Goal: Task Accomplishment & Management: Use online tool/utility

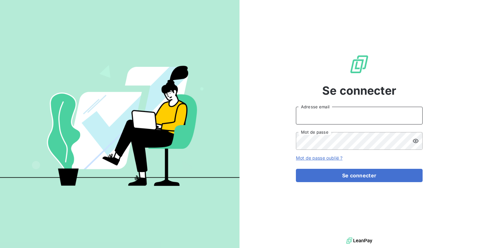
click at [337, 116] on input "Adresse email" at bounding box center [359, 116] width 127 height 18
type input "[EMAIL_ADDRESS][DOMAIN_NAME]"
click at [296, 169] on button "Se connecter" at bounding box center [359, 175] width 127 height 13
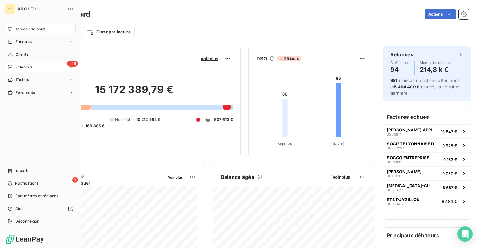
click at [50, 66] on div "+99 Relances" at bounding box center [40, 67] width 71 height 10
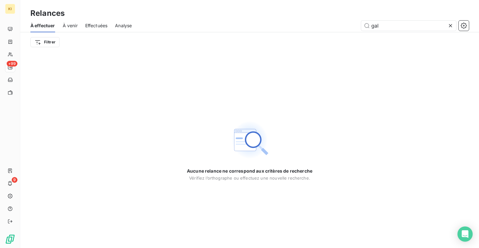
click at [106, 27] on span "Effectuées" at bounding box center [96, 25] width 22 height 6
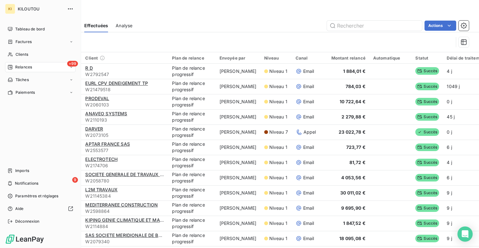
click at [11, 67] on icon at bounding box center [10, 67] width 5 height 5
click at [22, 91] on span "À venir" at bounding box center [21, 93] width 13 height 6
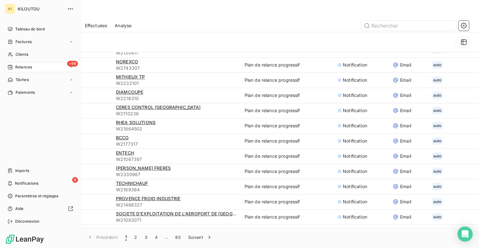
click at [35, 69] on div "+99 Relances" at bounding box center [40, 67] width 71 height 10
click at [31, 101] on div "Effectuées" at bounding box center [44, 105] width 63 height 10
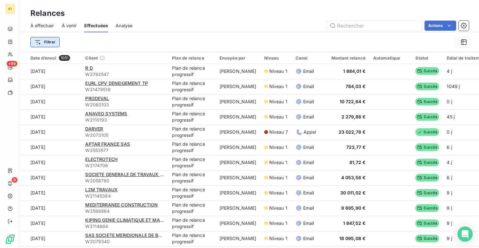
click at [54, 42] on html "KI +99 9 Relances À effectuer À venir Effectuées Analyse Actions Filtrer Date d…" at bounding box center [239, 124] width 479 height 248
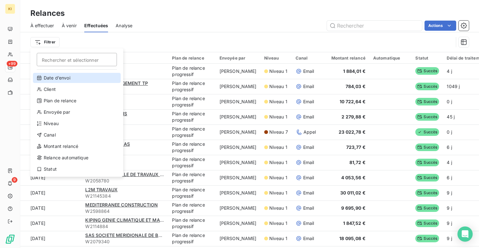
click at [57, 78] on div "Date d’envoi" at bounding box center [77, 78] width 88 height 10
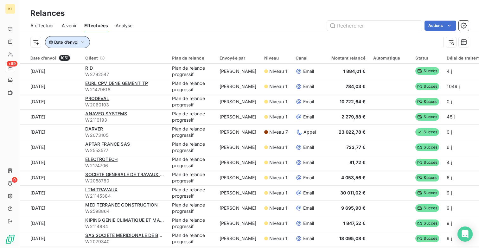
click at [71, 46] on button "Date d’envoi" at bounding box center [67, 42] width 45 height 12
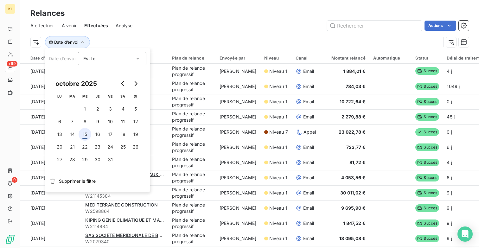
click at [85, 133] on button "15" at bounding box center [85, 134] width 13 height 13
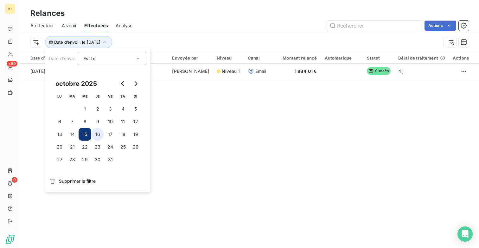
click at [98, 134] on button "16" at bounding box center [97, 134] width 13 height 13
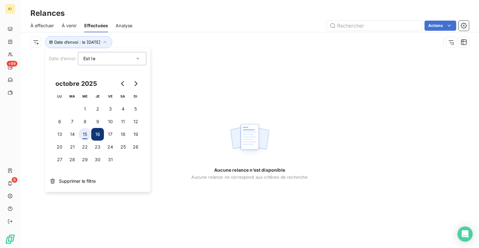
click at [87, 134] on button "15" at bounding box center [85, 134] width 13 height 13
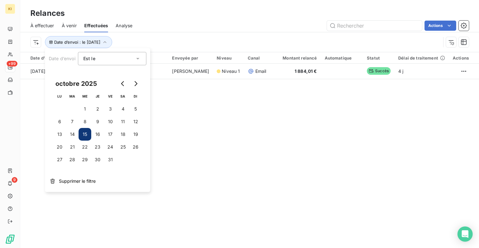
click at [71, 26] on span "À venir" at bounding box center [69, 25] width 15 height 6
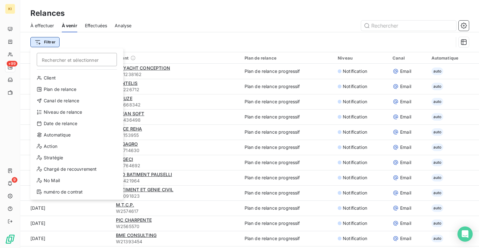
click at [50, 42] on html "KI +99 9 Relances À effectuer À venir Effectuées Analyse Filtrer Rechercher et …" at bounding box center [239, 124] width 479 height 248
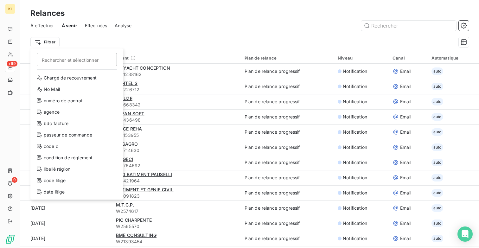
click at [160, 25] on html "KI +99 9 Relances À effectuer À venir Effectuées Analyse Filtrer Rechercher et …" at bounding box center [239, 124] width 479 height 248
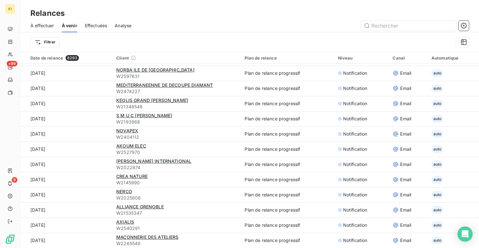
scroll to position [22, 0]
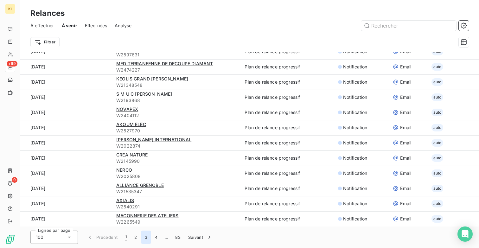
click at [147, 237] on button "3" at bounding box center [146, 237] width 10 height 13
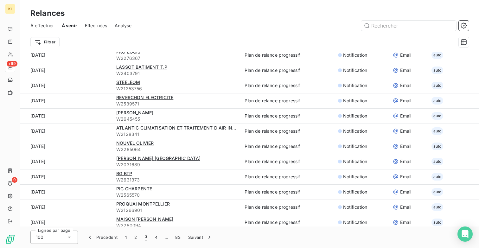
scroll to position [1337, 0]
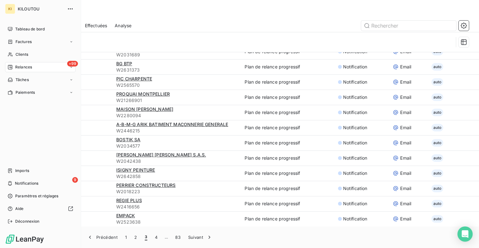
click at [37, 87] on nav "Tableau de bord Factures Clients +99 Relances Tâches Paiements" at bounding box center [40, 61] width 71 height 74
click at [37, 90] on div "Paiements" at bounding box center [40, 92] width 71 height 10
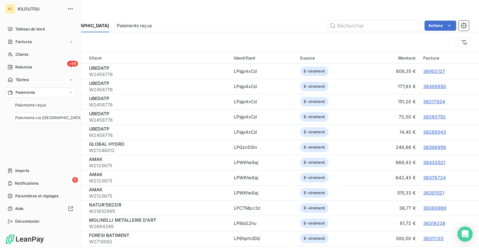
click at [48, 115] on span "Paiements via [GEOGRAPHIC_DATA]" at bounding box center [48, 118] width 67 height 6
click at [31, 54] on div "Clients" at bounding box center [40, 54] width 71 height 10
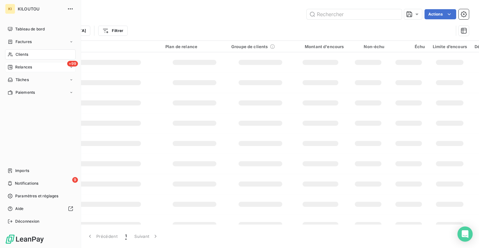
click at [29, 64] on span "Relances" at bounding box center [23, 67] width 17 height 6
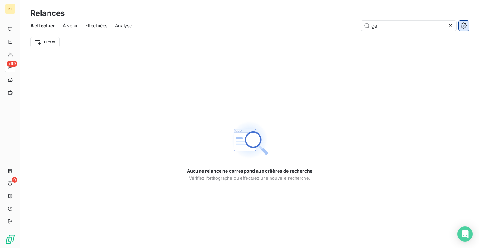
click at [467, 27] on icon "button" at bounding box center [464, 25] width 6 height 6
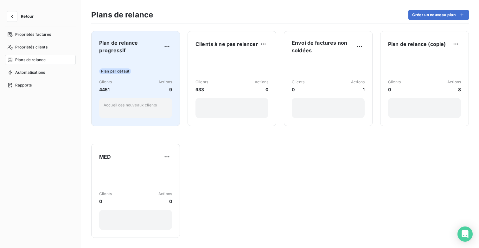
click at [166, 55] on div "Plan de relance progressif Plan par défaut Clients 4451 Actions 9 Accueil des n…" at bounding box center [135, 78] width 73 height 79
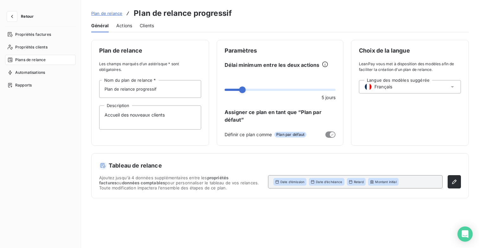
click at [122, 31] on div "Actions" at bounding box center [124, 25] width 16 height 13
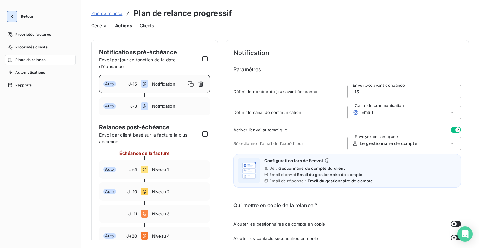
click at [11, 20] on button "button" at bounding box center [12, 16] width 10 height 10
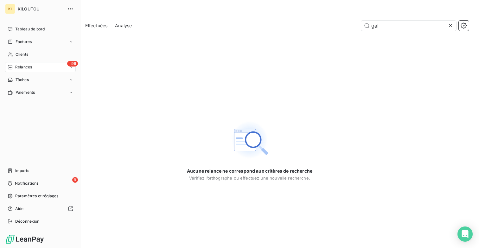
click at [27, 65] on span "Relances" at bounding box center [23, 67] width 17 height 6
click at [26, 93] on span "À venir" at bounding box center [21, 93] width 13 height 6
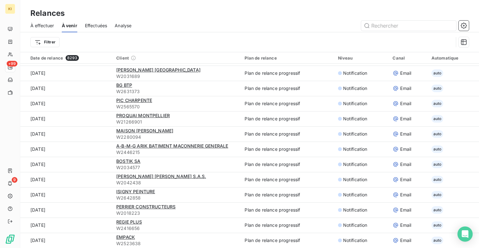
scroll to position [22, 0]
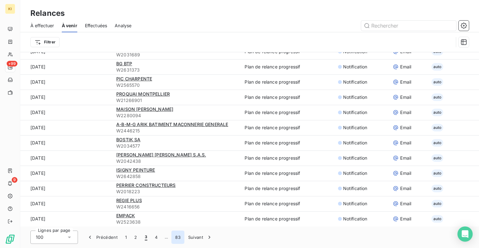
click at [180, 237] on button "83" at bounding box center [177, 237] width 13 height 13
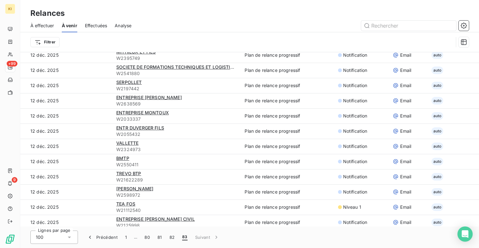
scroll to position [0, 0]
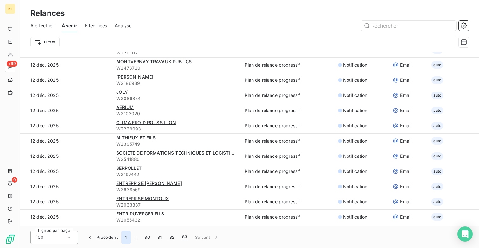
click at [126, 236] on button "1" at bounding box center [125, 237] width 9 height 13
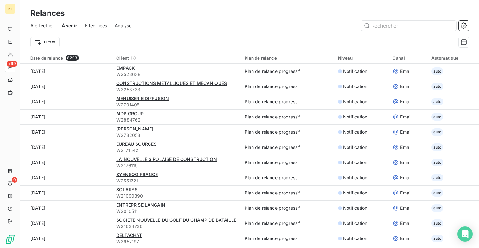
click at [56, 56] on div "Date de relance 8293" at bounding box center [69, 58] width 78 height 6
click at [60, 55] on div "Date de relance 8293" at bounding box center [69, 58] width 78 height 6
click at [465, 39] on icon "button" at bounding box center [464, 42] width 6 height 6
click at [446, 38] on div "Filtrer" at bounding box center [241, 42] width 423 height 12
click at [463, 24] on icon "button" at bounding box center [464, 25] width 6 height 6
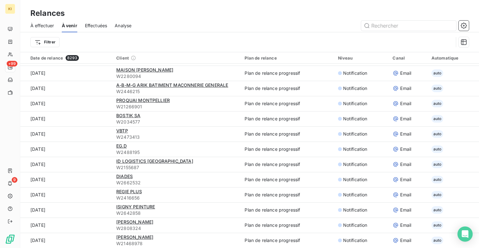
scroll to position [22, 0]
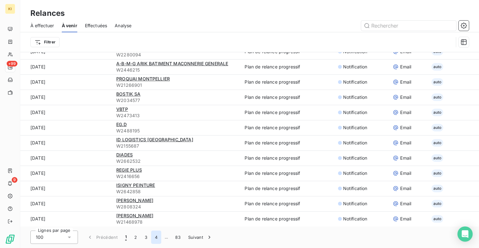
click at [157, 237] on button "4" at bounding box center [156, 237] width 10 height 13
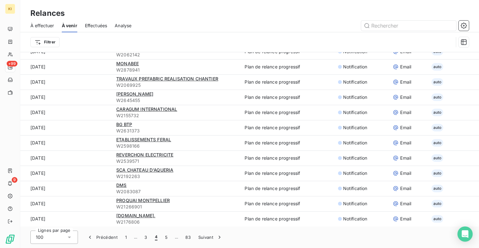
click at [171, 237] on span "…" at bounding box center [176, 237] width 10 height 10
click at [170, 237] on button "5" at bounding box center [166, 237] width 10 height 13
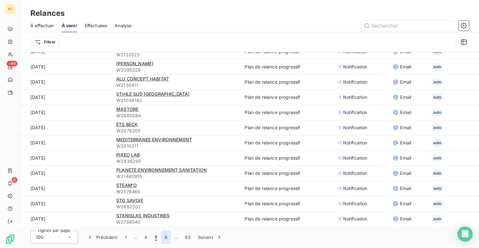
click at [170, 237] on button "6" at bounding box center [166, 237] width 10 height 13
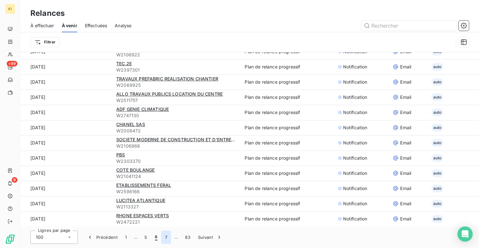
click at [170, 237] on button "7" at bounding box center [166, 237] width 10 height 13
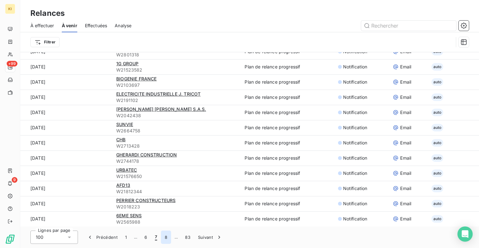
click at [170, 237] on button "8" at bounding box center [166, 237] width 10 height 13
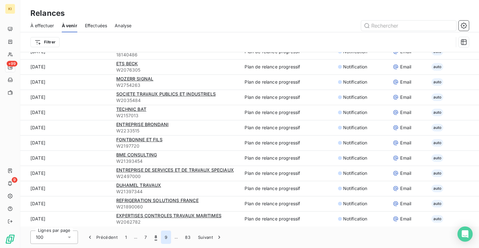
click at [170, 237] on button "9" at bounding box center [166, 237] width 10 height 13
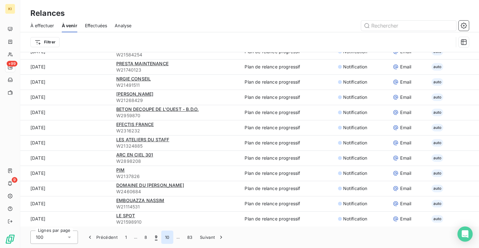
click at [170, 237] on button "10" at bounding box center [167, 237] width 12 height 13
